Goal: Task Accomplishment & Management: Manage account settings

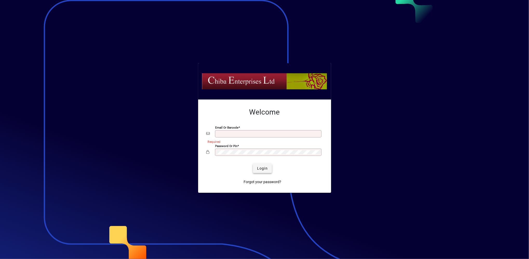
type input "**********"
click at [262, 167] on span "Login" at bounding box center [262, 168] width 11 height 5
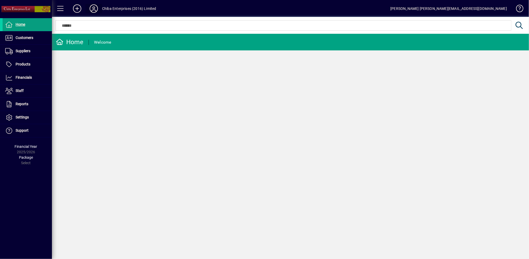
click at [95, 8] on icon at bounding box center [94, 8] width 10 height 8
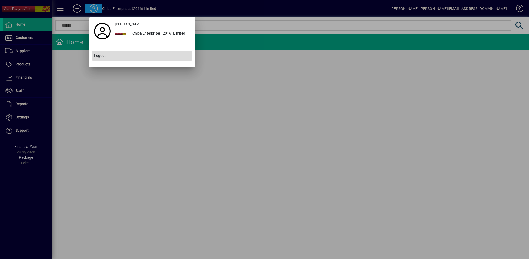
click at [104, 57] on span "Logout" at bounding box center [100, 55] width 12 height 5
